Goal: Navigation & Orientation: Find specific page/section

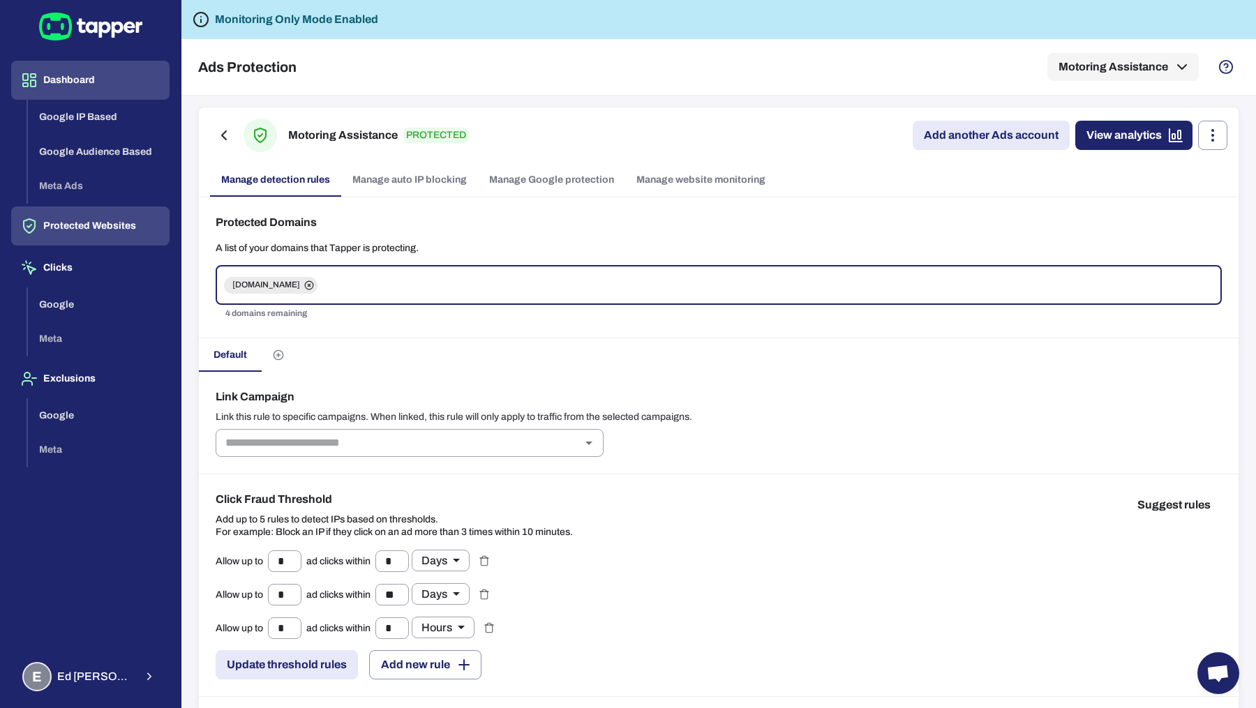
scroll to position [968, 0]
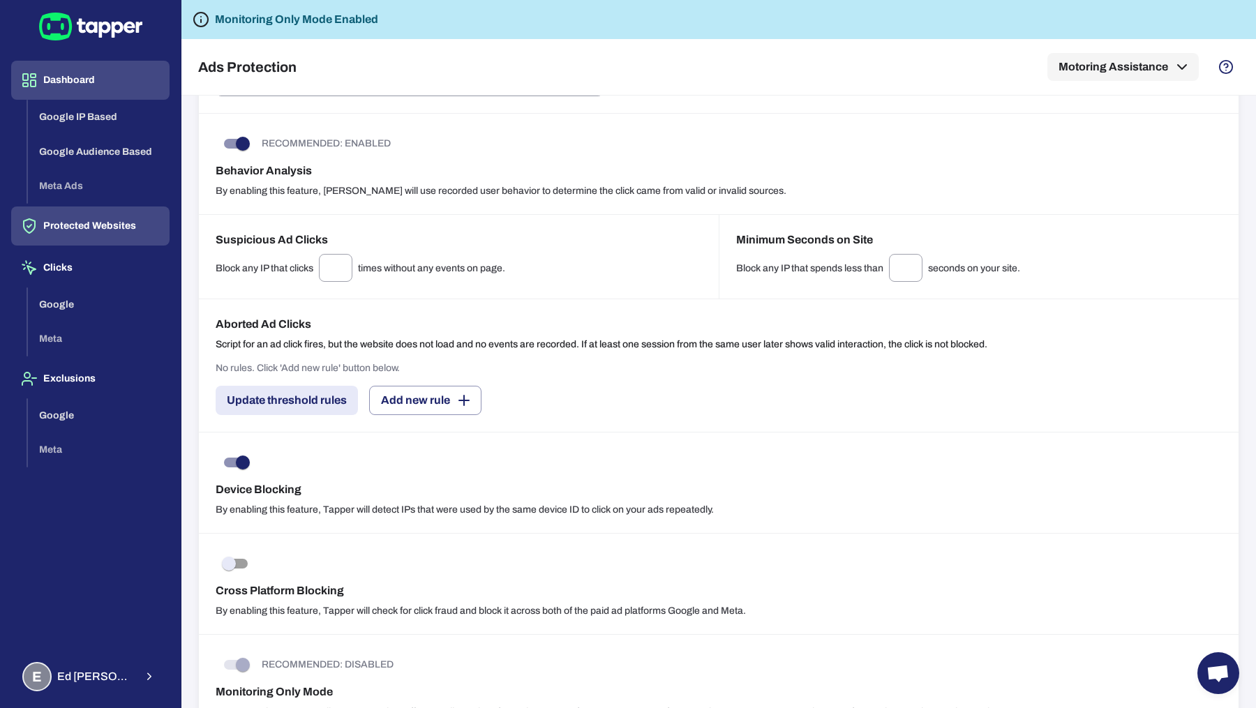
click at [70, 83] on button "Dashboard" at bounding box center [90, 80] width 158 height 39
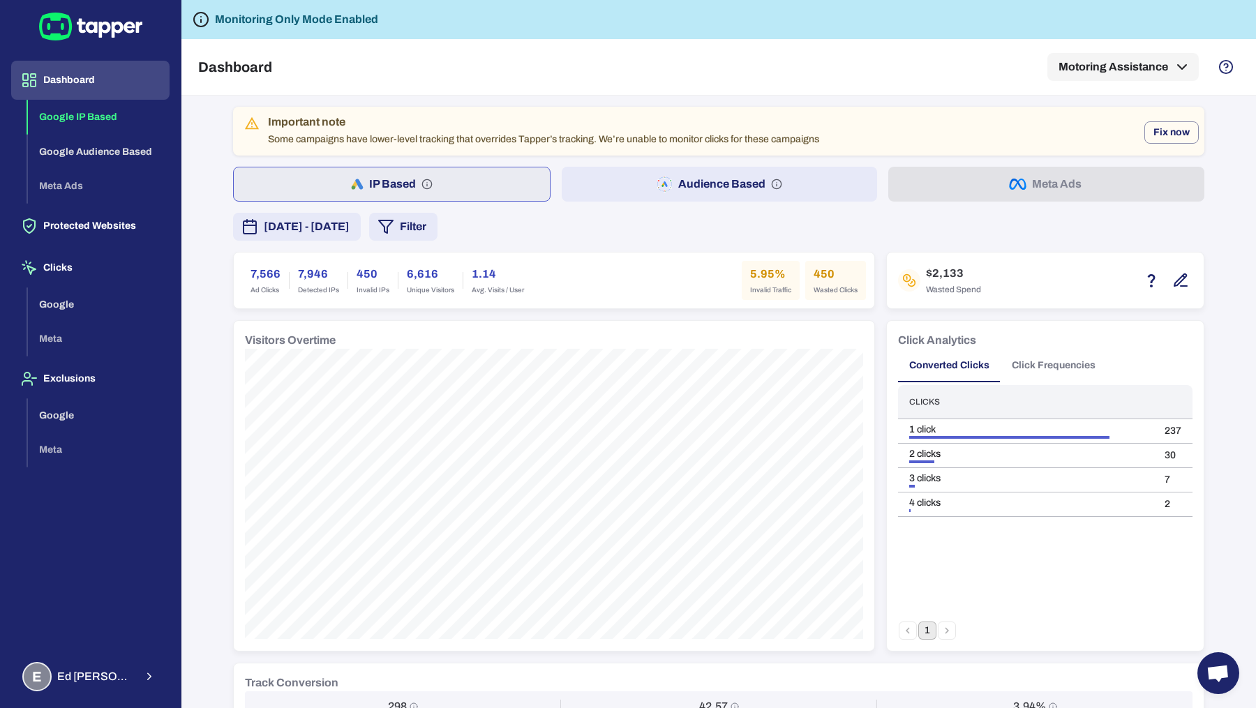
click at [621, 192] on button "Audience Based" at bounding box center [720, 184] width 316 height 35
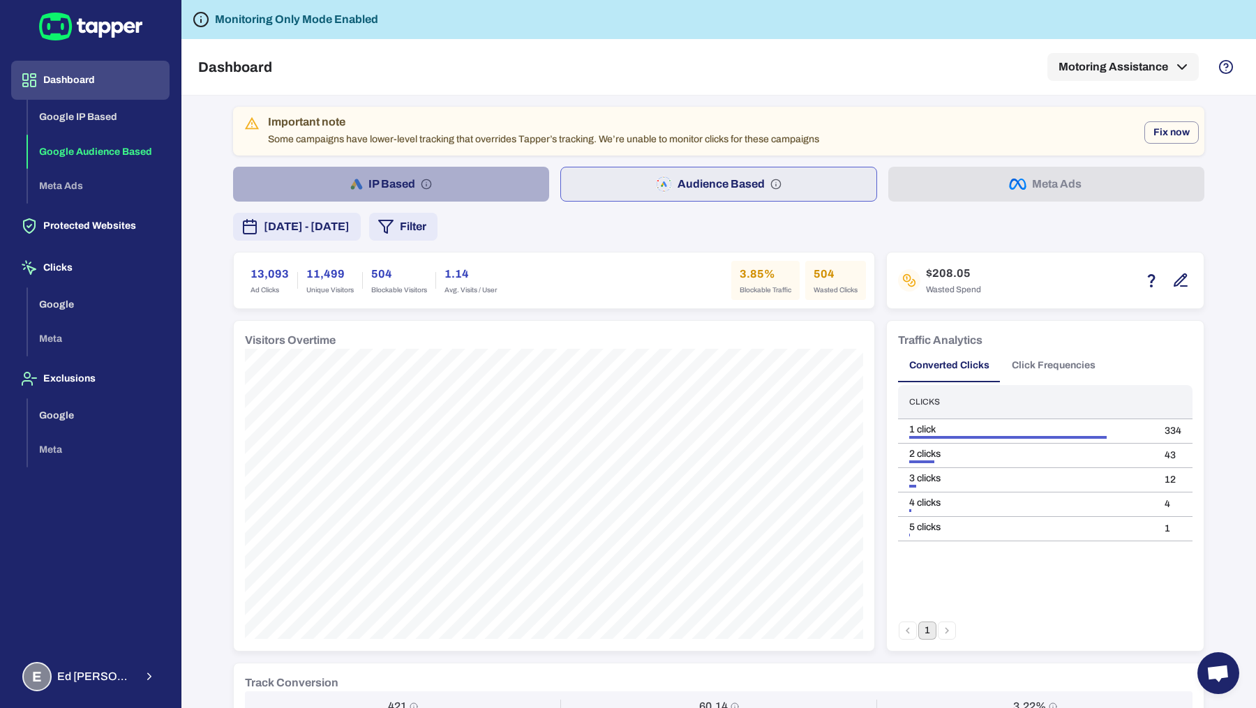
click at [430, 195] on button "IP Based" at bounding box center [391, 184] width 316 height 35
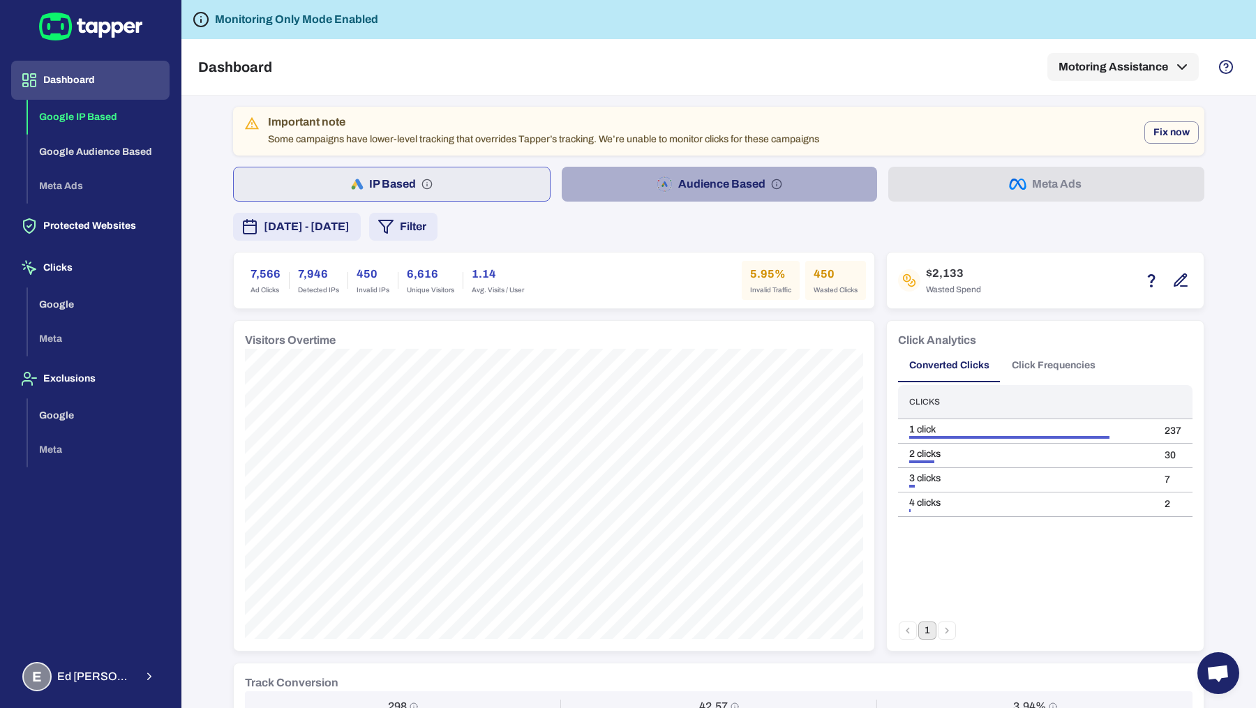
click at [604, 174] on button "Audience Based" at bounding box center [720, 184] width 316 height 35
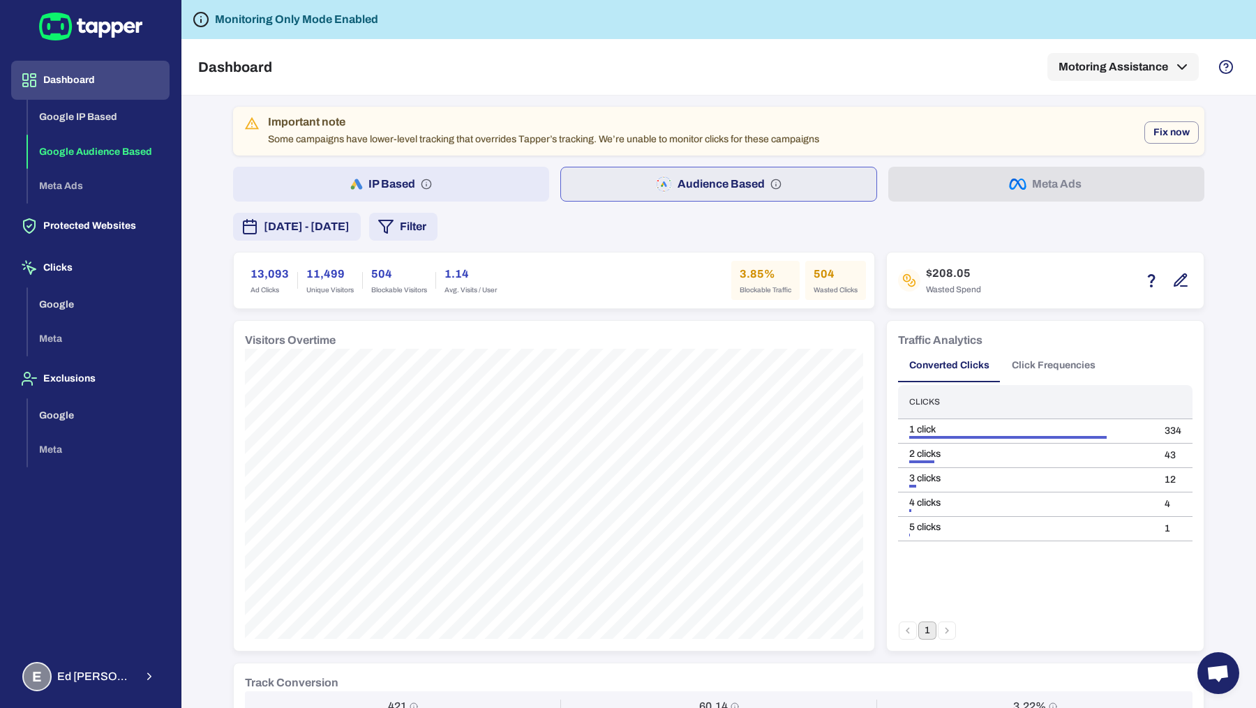
click at [389, 191] on button "IP Based" at bounding box center [391, 184] width 316 height 35
click at [617, 171] on button "Audience Based" at bounding box center [720, 184] width 316 height 35
click at [110, 665] on div "E [PERSON_NAME]" at bounding box center [78, 676] width 112 height 29
click at [206, 673] on icon "button" at bounding box center [199, 674] width 17 height 17
